Goal: Complete application form: Complete application form

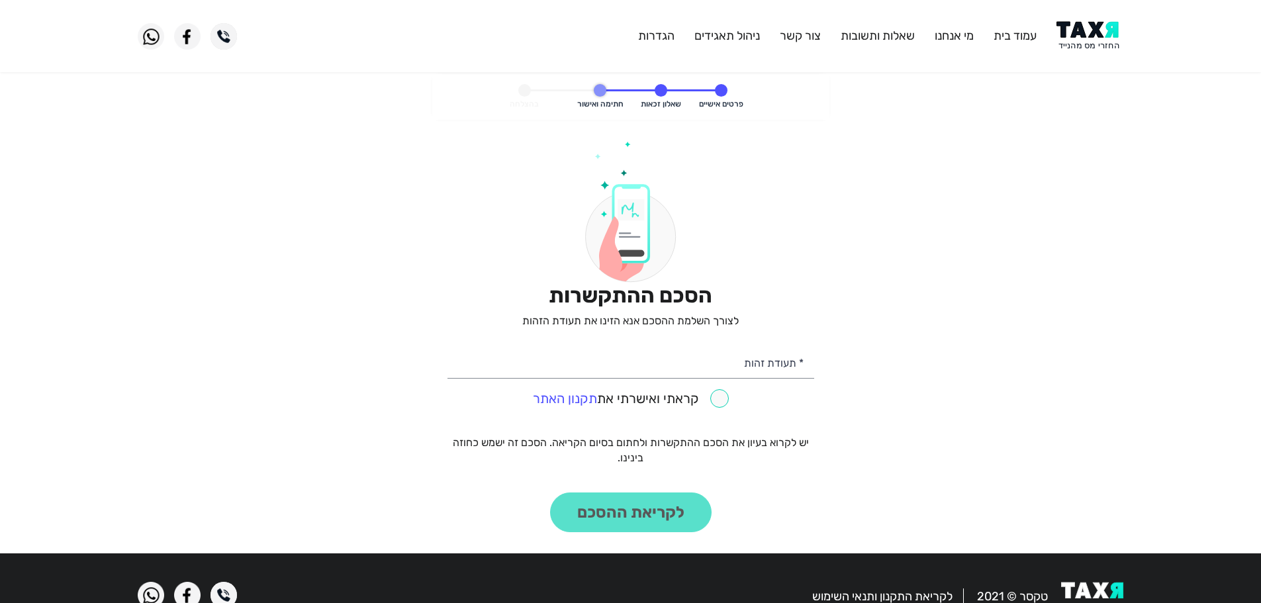
click at [1081, 34] on img at bounding box center [1090, 36] width 67 height 30
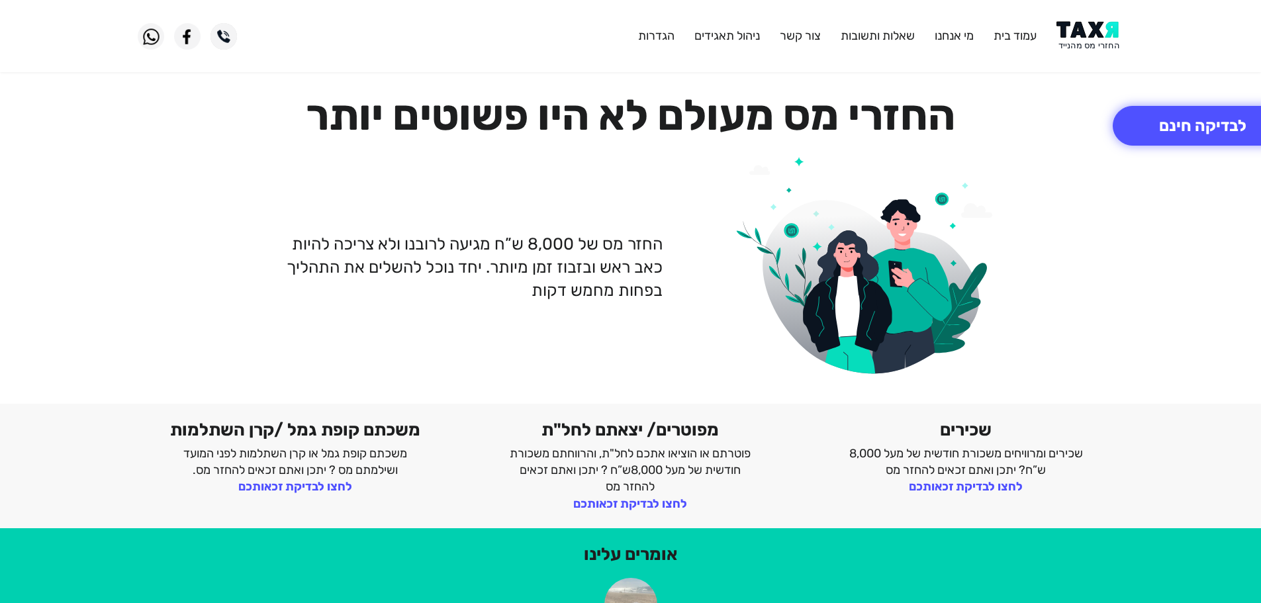
click at [1087, 33] on img at bounding box center [1090, 36] width 67 height 30
drag, startPoint x: 1078, startPoint y: 28, endPoint x: 1072, endPoint y: 1, distance: 27.8
click at [1078, 26] on img at bounding box center [1090, 36] width 67 height 30
click at [1086, 28] on img at bounding box center [1090, 36] width 67 height 30
click at [1163, 117] on button "לבדיקה חינם" at bounding box center [1203, 126] width 180 height 40
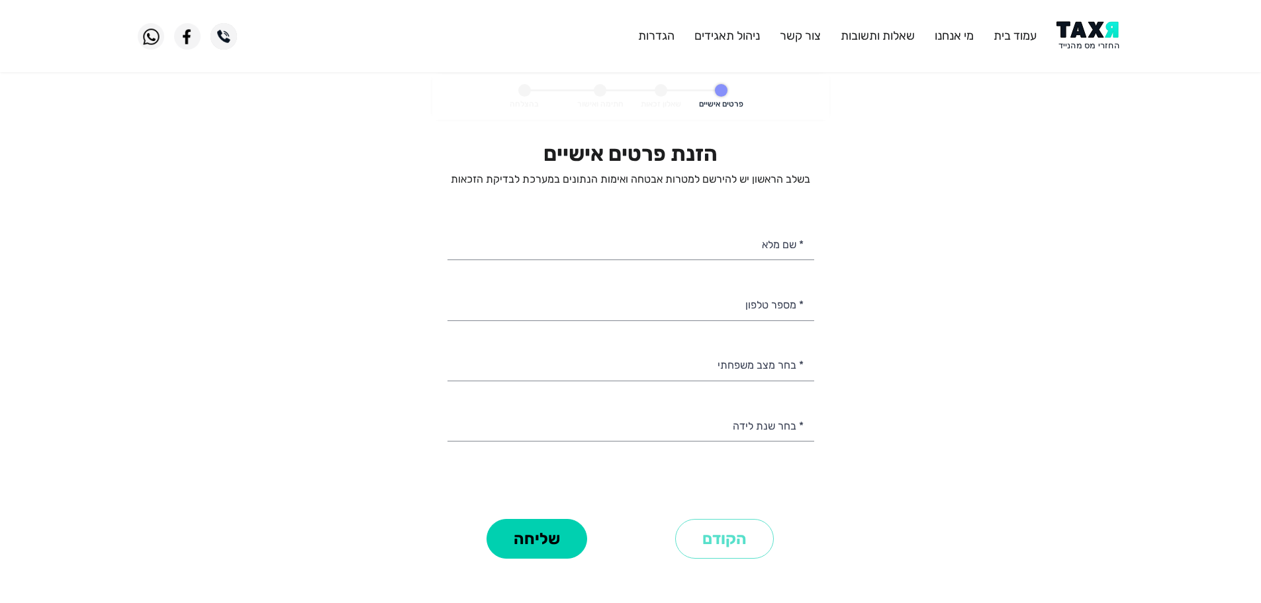
select select
click at [728, 242] on input "* שם מלא" at bounding box center [631, 243] width 367 height 34
paste input "נסר מתעב אל אטרש"
type input "נסר מתעב אל אטרש"
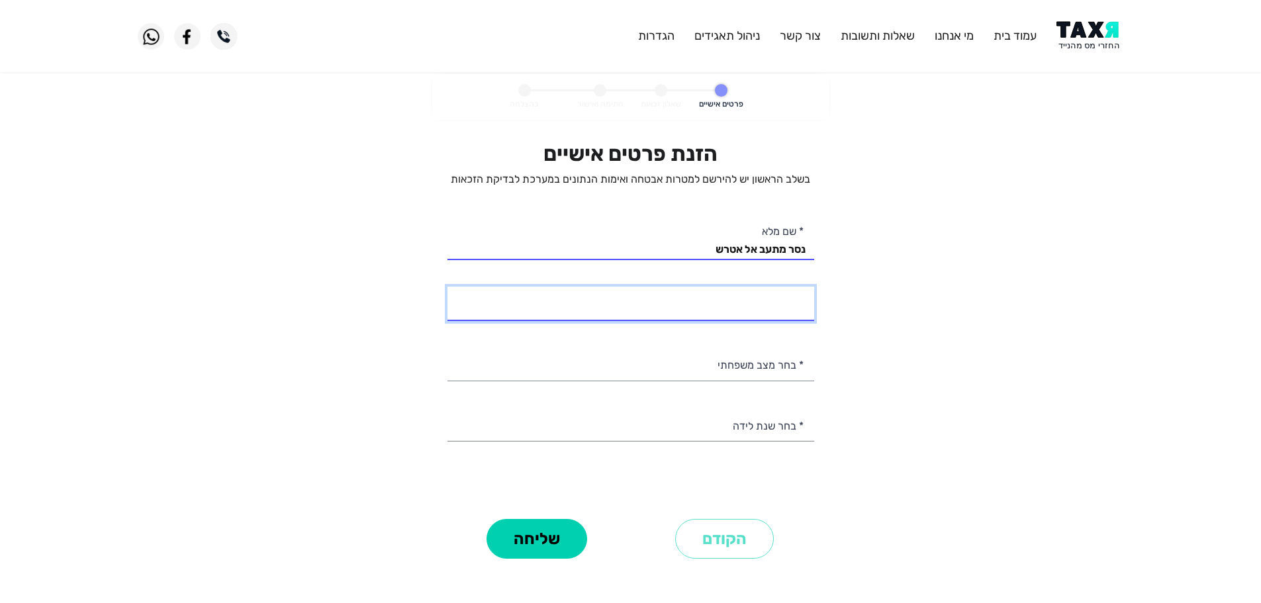
click at [747, 317] on input "* מספר טלפון" at bounding box center [631, 304] width 367 height 34
type input "050-4614570"
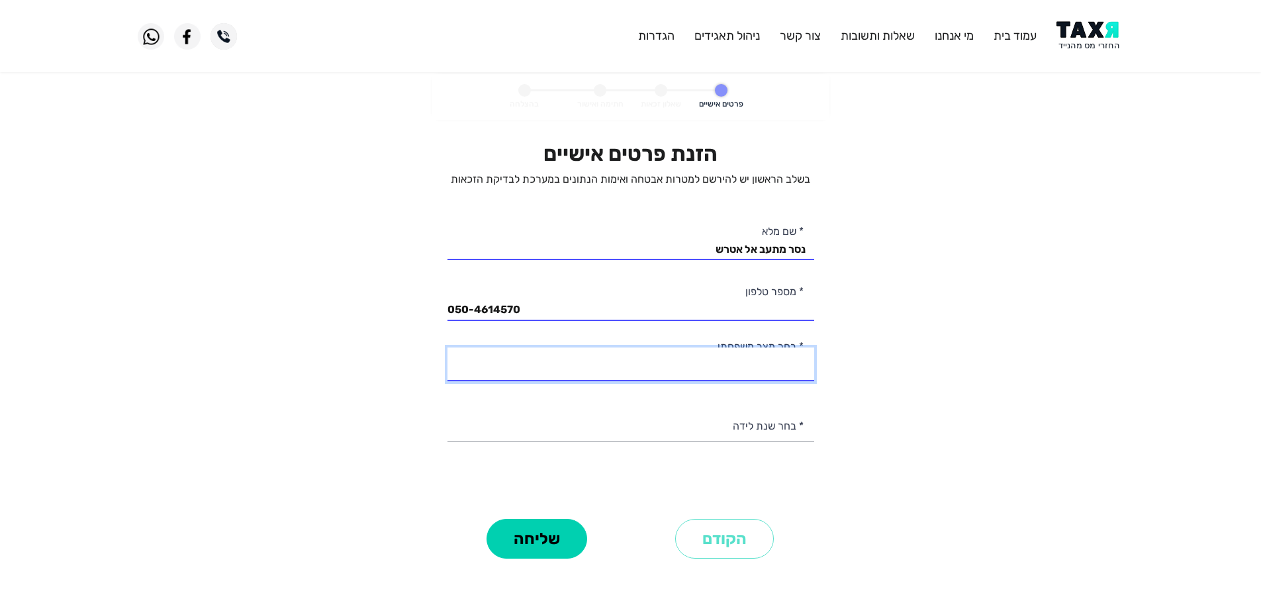
click at [671, 377] on select "רווק/ה נשוי/[PERSON_NAME]/ה אלמן/נה" at bounding box center [631, 365] width 367 height 34
select select "2: Married"
click at [448, 348] on select "רווק/ה נשוי/[PERSON_NAME]/ה אלמן/נה" at bounding box center [631, 365] width 367 height 34
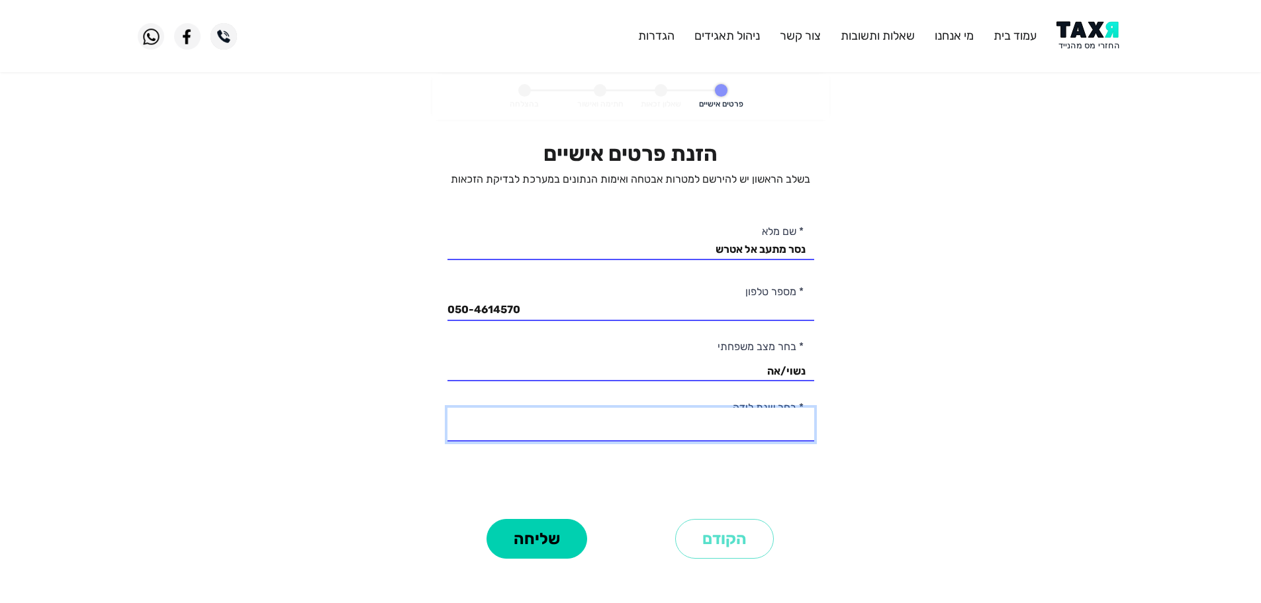
click at [773, 431] on select "2003 2002 2001 2000 1999 1998 1997 1996 1995 1994 1993 1992 1991 1990 1989 1988…" at bounding box center [631, 425] width 367 height 34
select select "16: 1988"
click at [448, 408] on select "2003 2002 2001 2000 1999 1998 1997 1996 1995 1994 1993 1992 1991 1990 1989 1988…" at bounding box center [631, 425] width 367 height 34
click at [569, 546] on button "שליחה" at bounding box center [537, 539] width 101 height 40
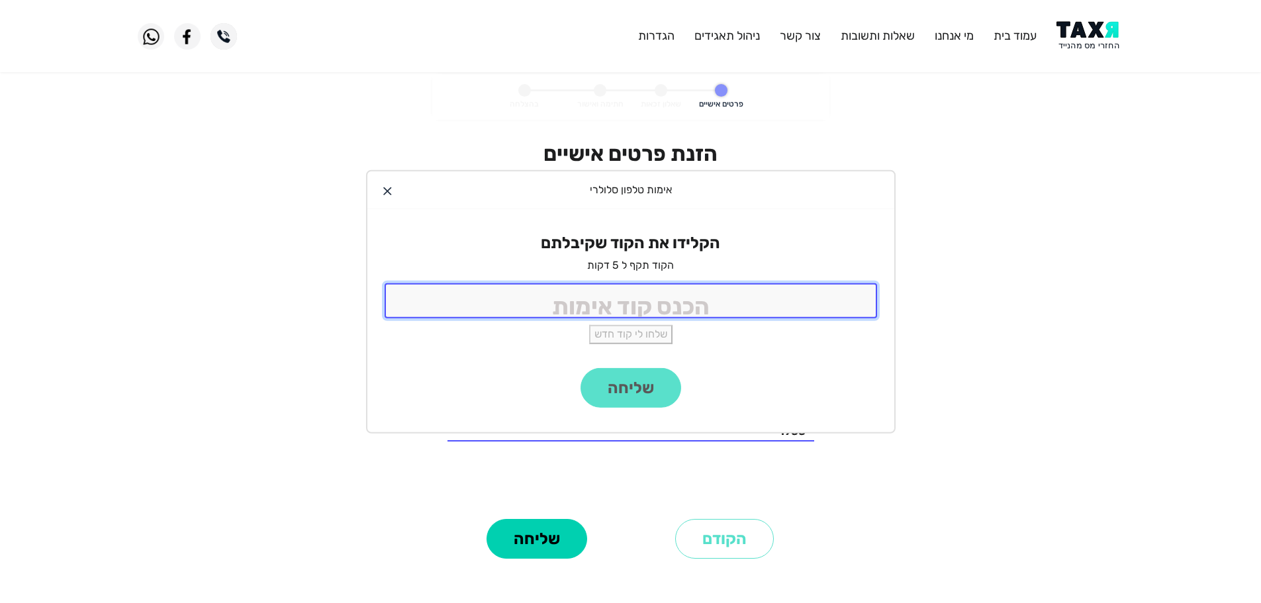
click at [722, 303] on input "tel" at bounding box center [631, 300] width 493 height 35
type input "9988"
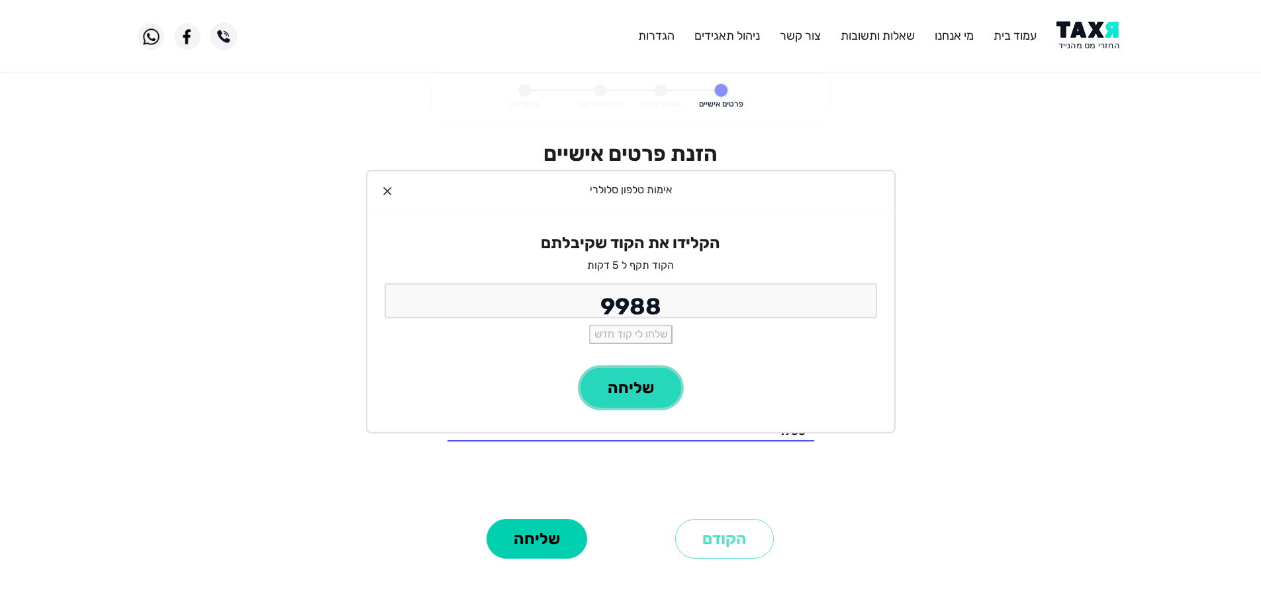
click at [620, 391] on button "שליחה" at bounding box center [631, 388] width 101 height 40
